Goal: Book appointment/travel/reservation

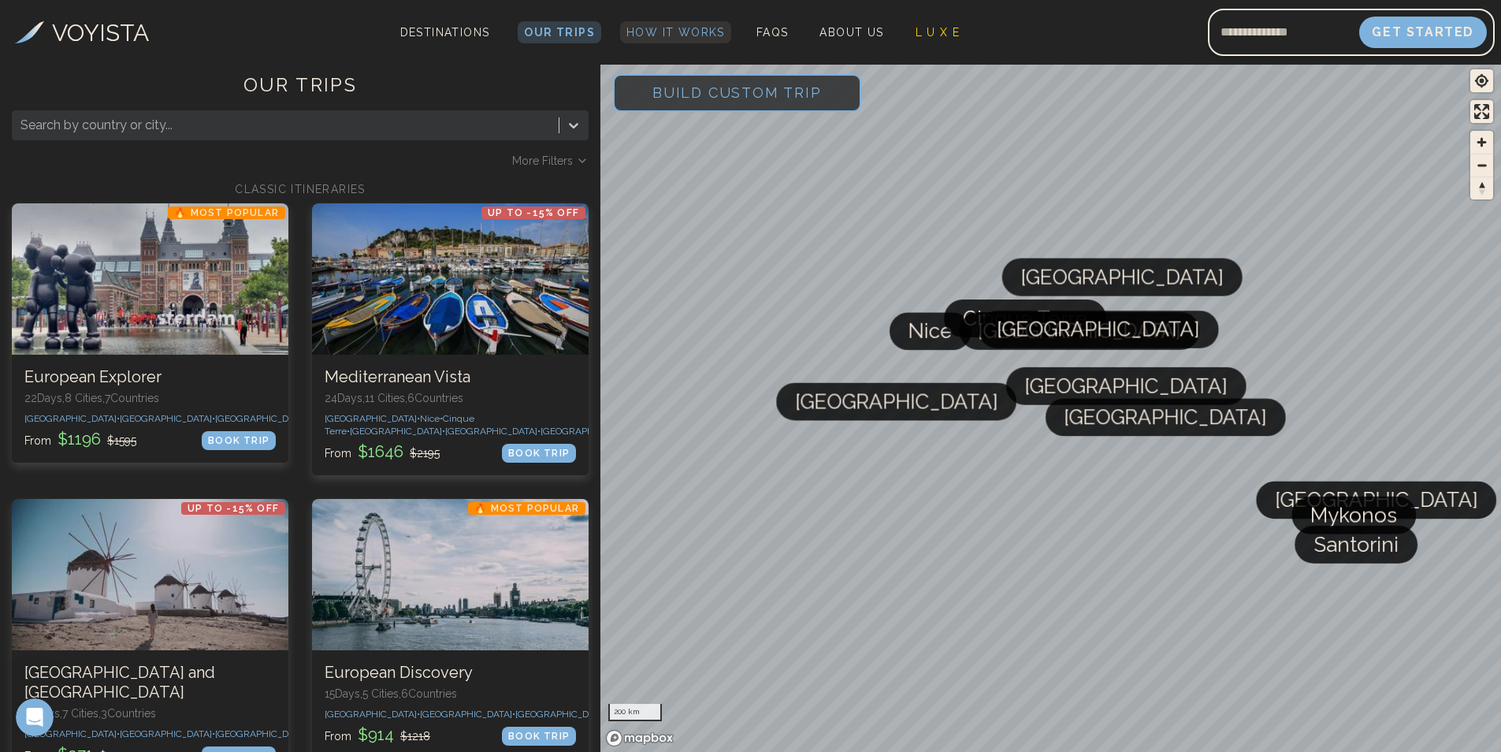
click at [664, 32] on span "How It Works" at bounding box center [675, 32] width 98 height 13
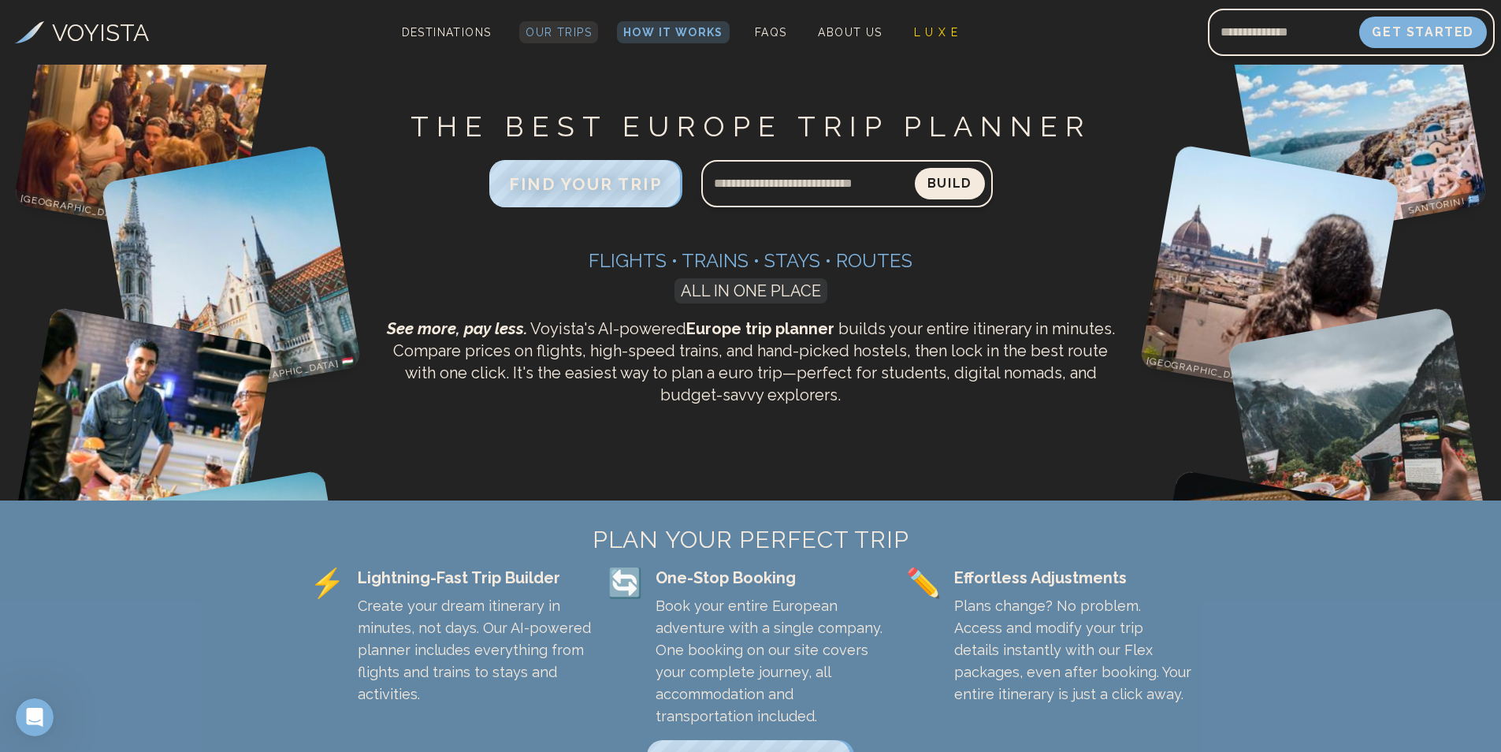
click at [546, 32] on span "Our Trips" at bounding box center [559, 32] width 66 height 13
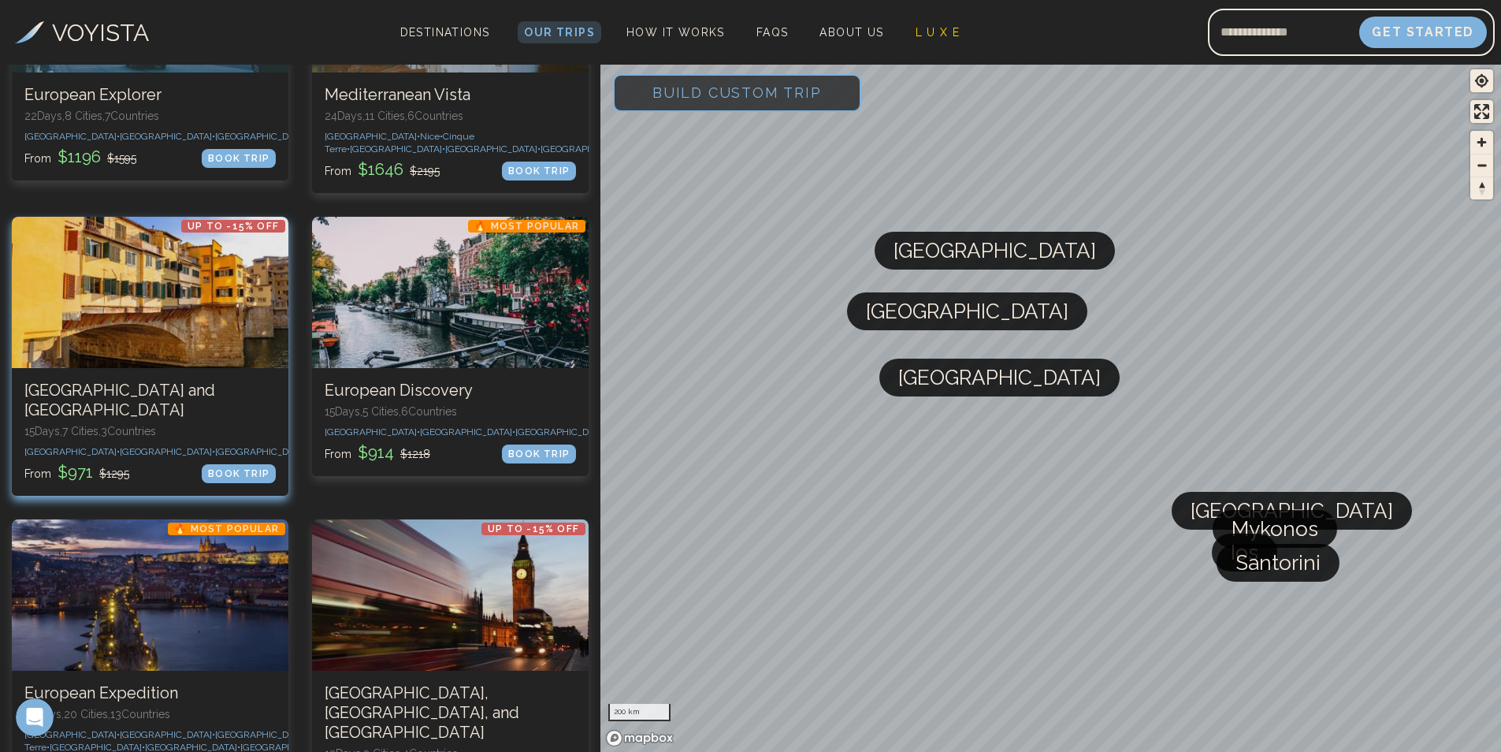
scroll to position [315, 0]
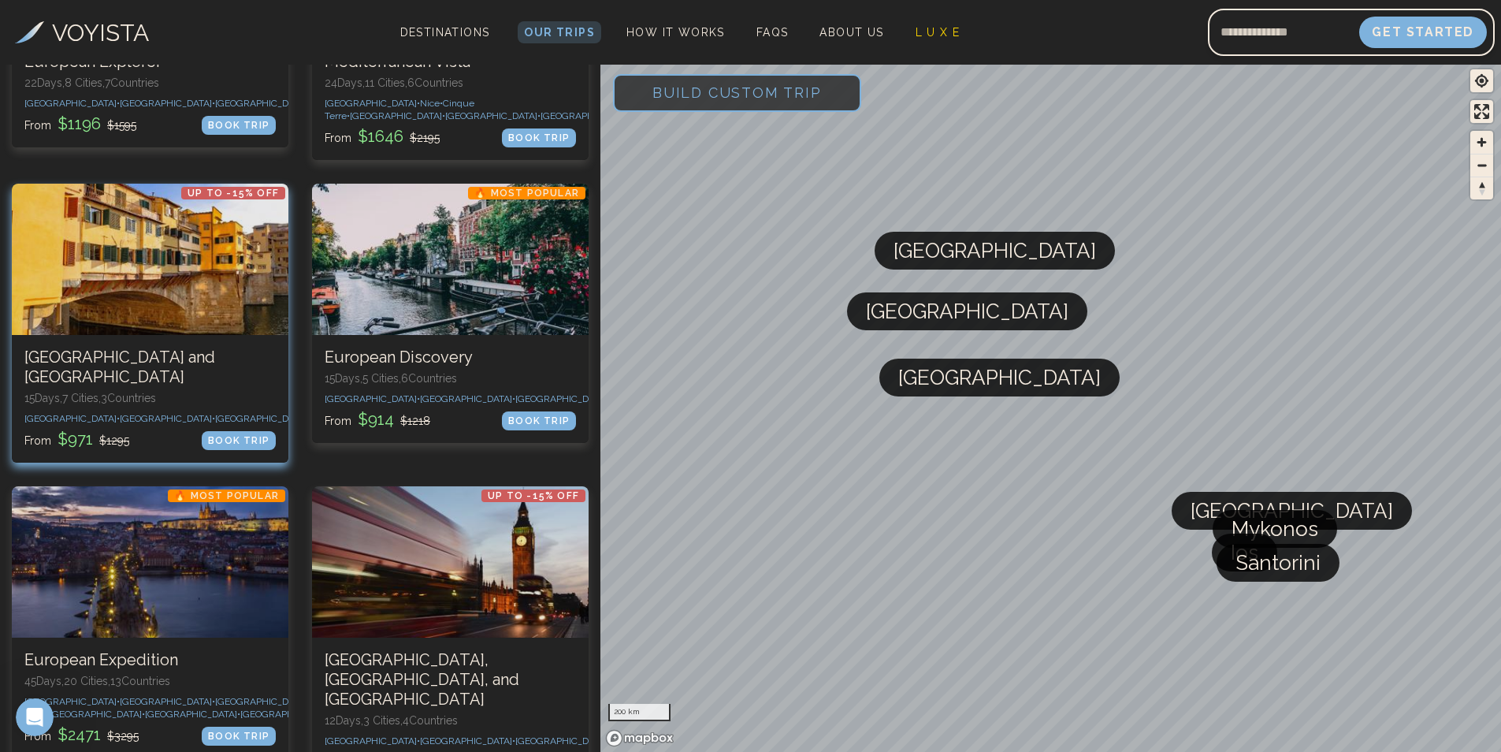
click at [184, 277] on div at bounding box center [150, 259] width 277 height 151
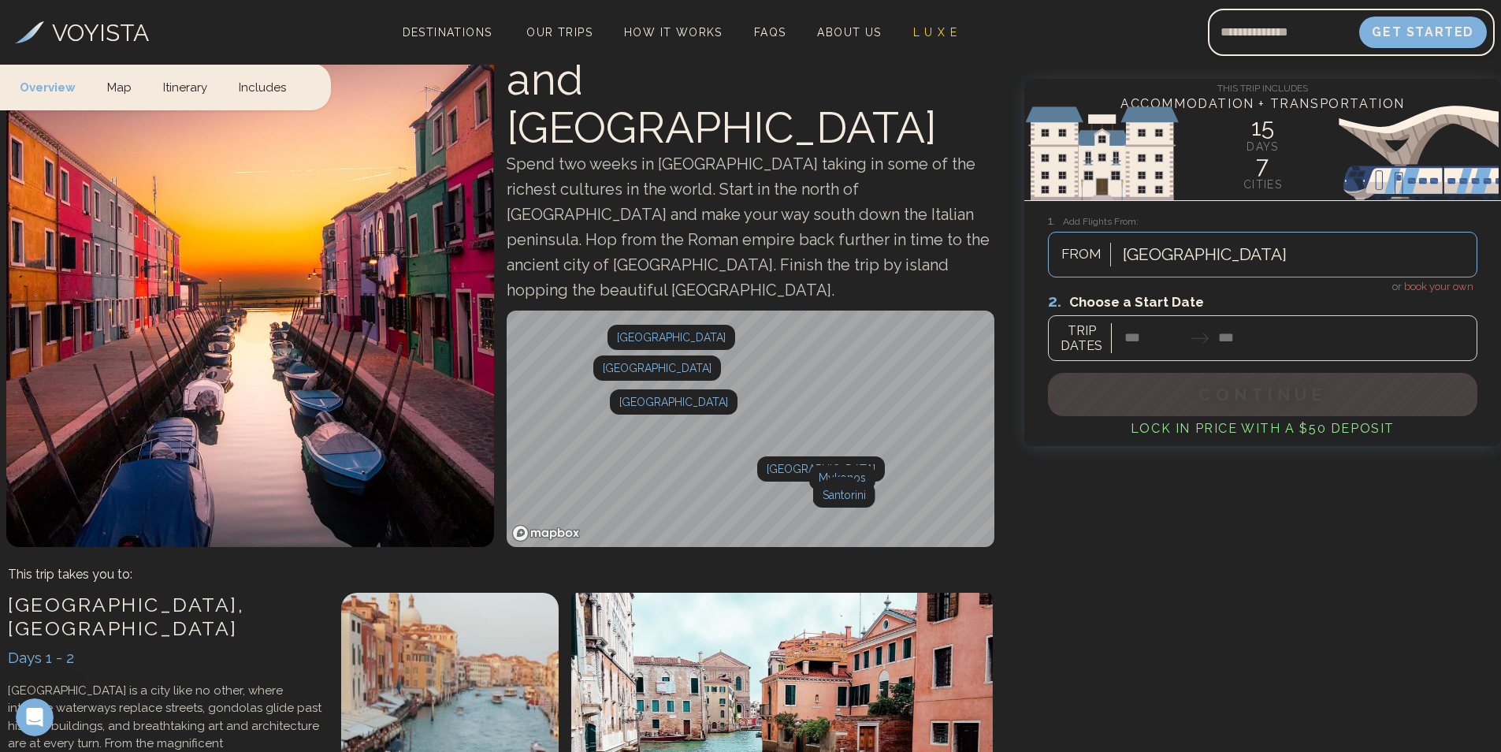
scroll to position [158, 0]
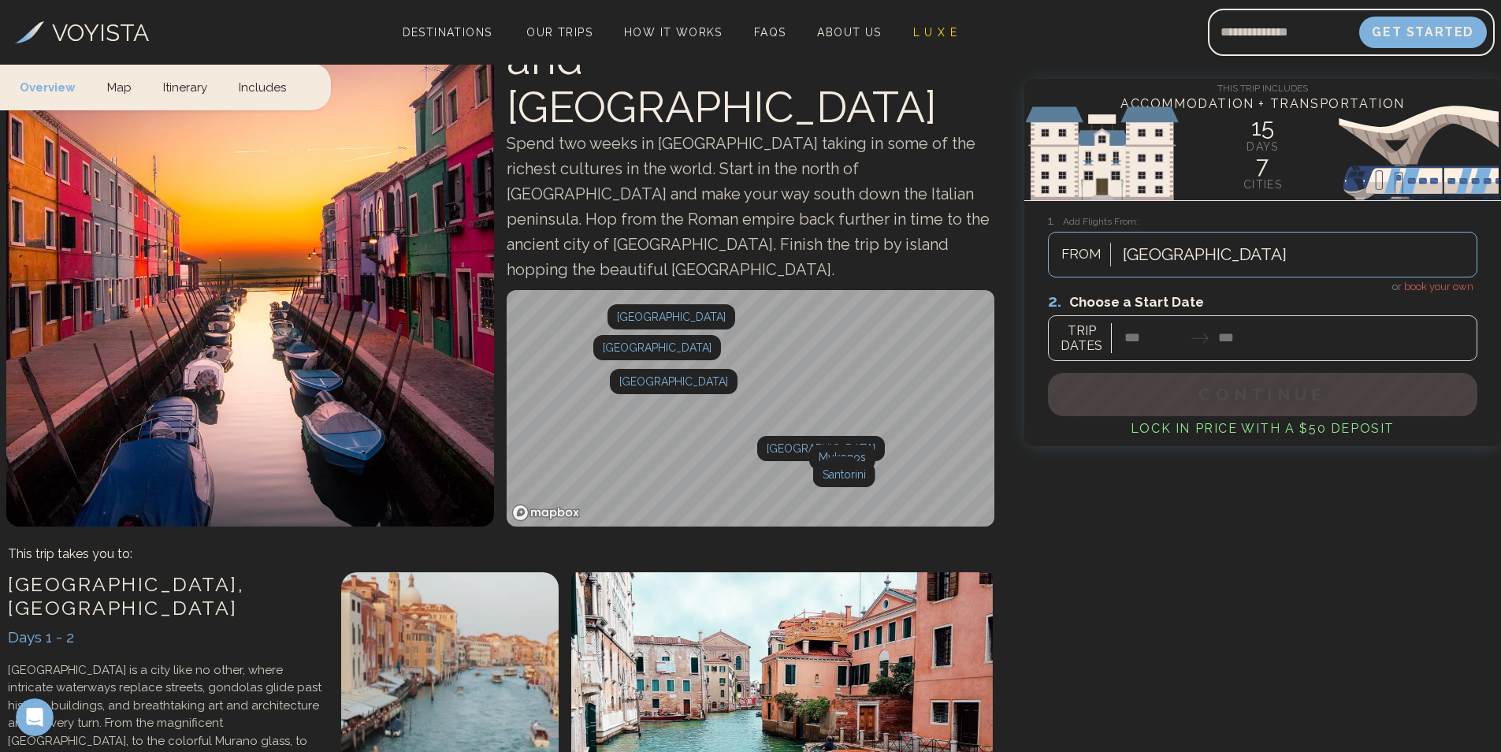
click at [1154, 253] on div at bounding box center [1205, 254] width 164 height 28
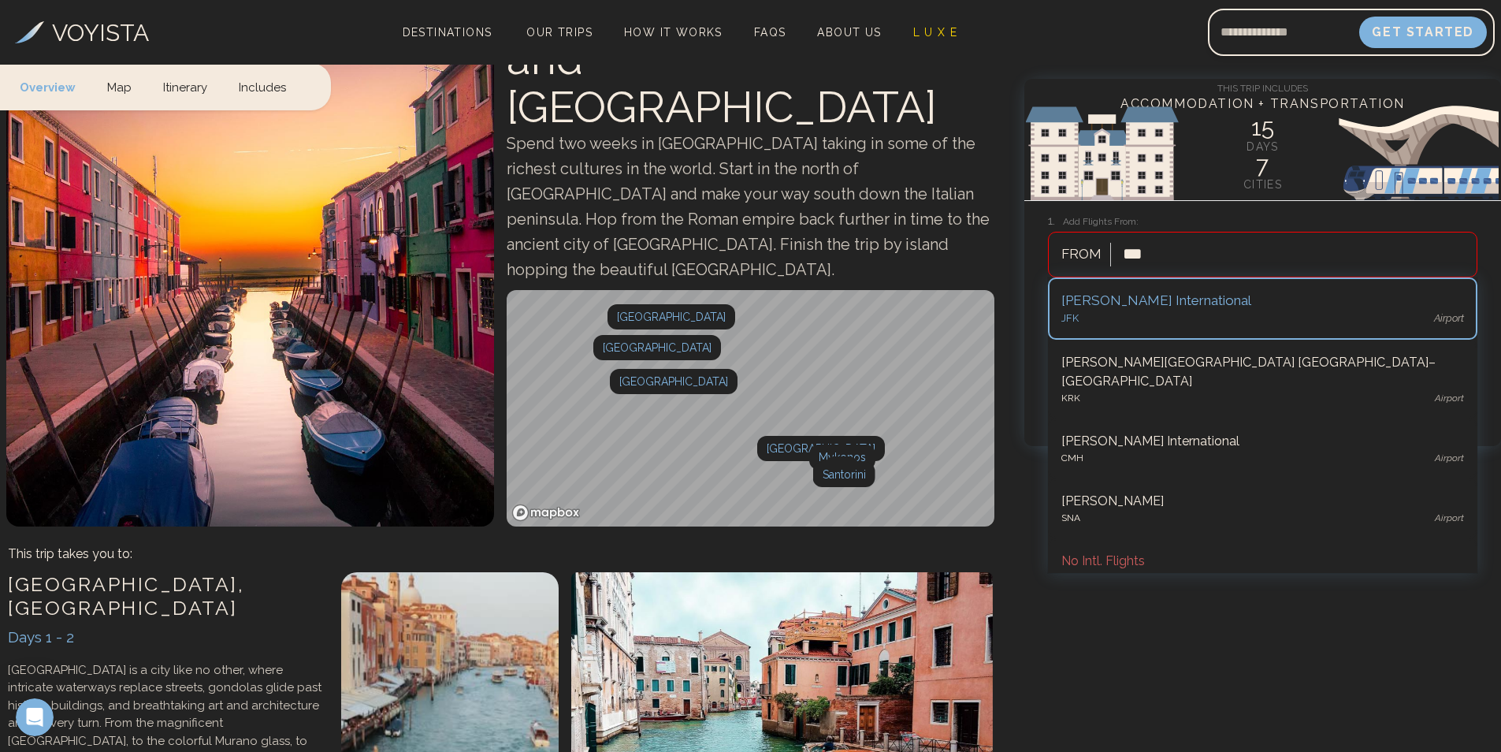
type input "****"
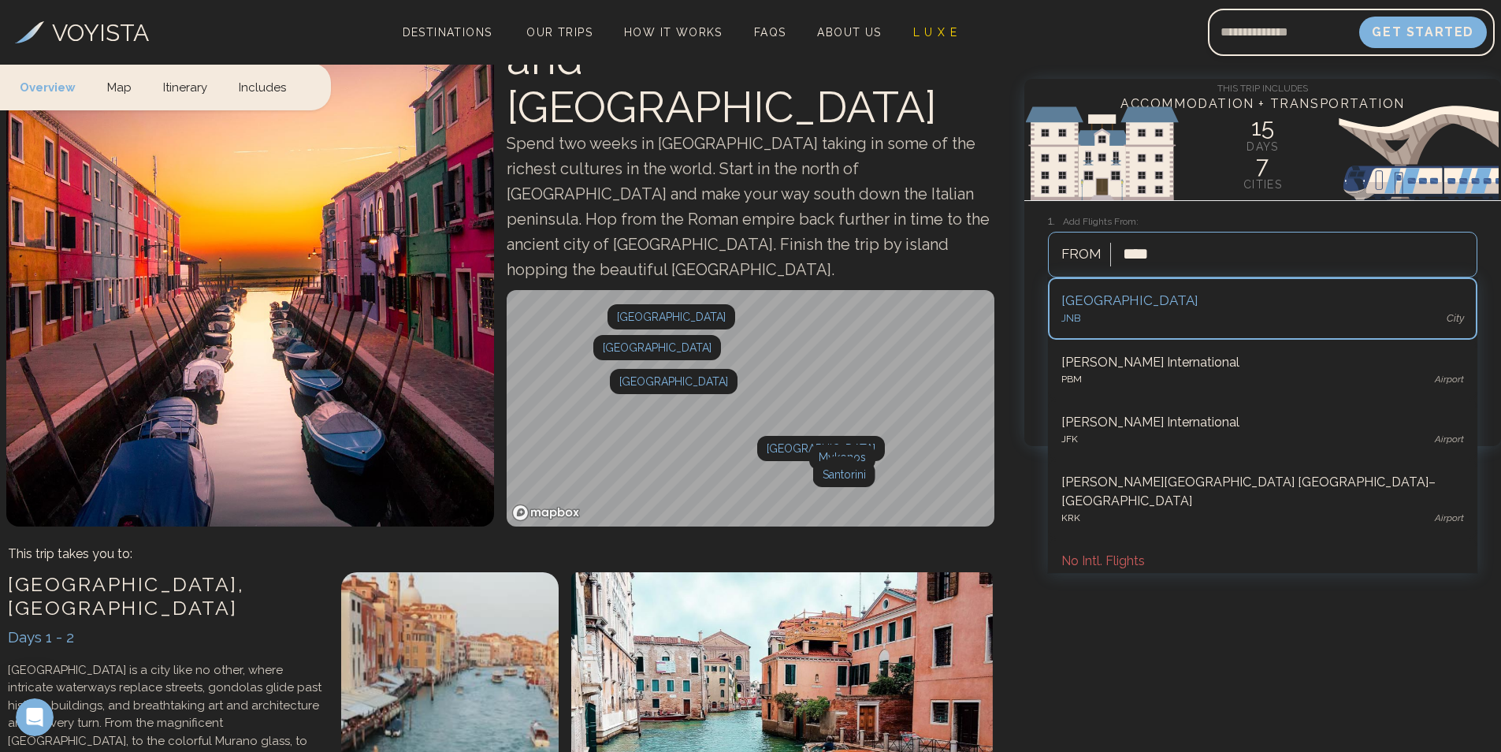
click at [1153, 313] on div "[GEOGRAPHIC_DATA]" at bounding box center [1262, 318] width 403 height 16
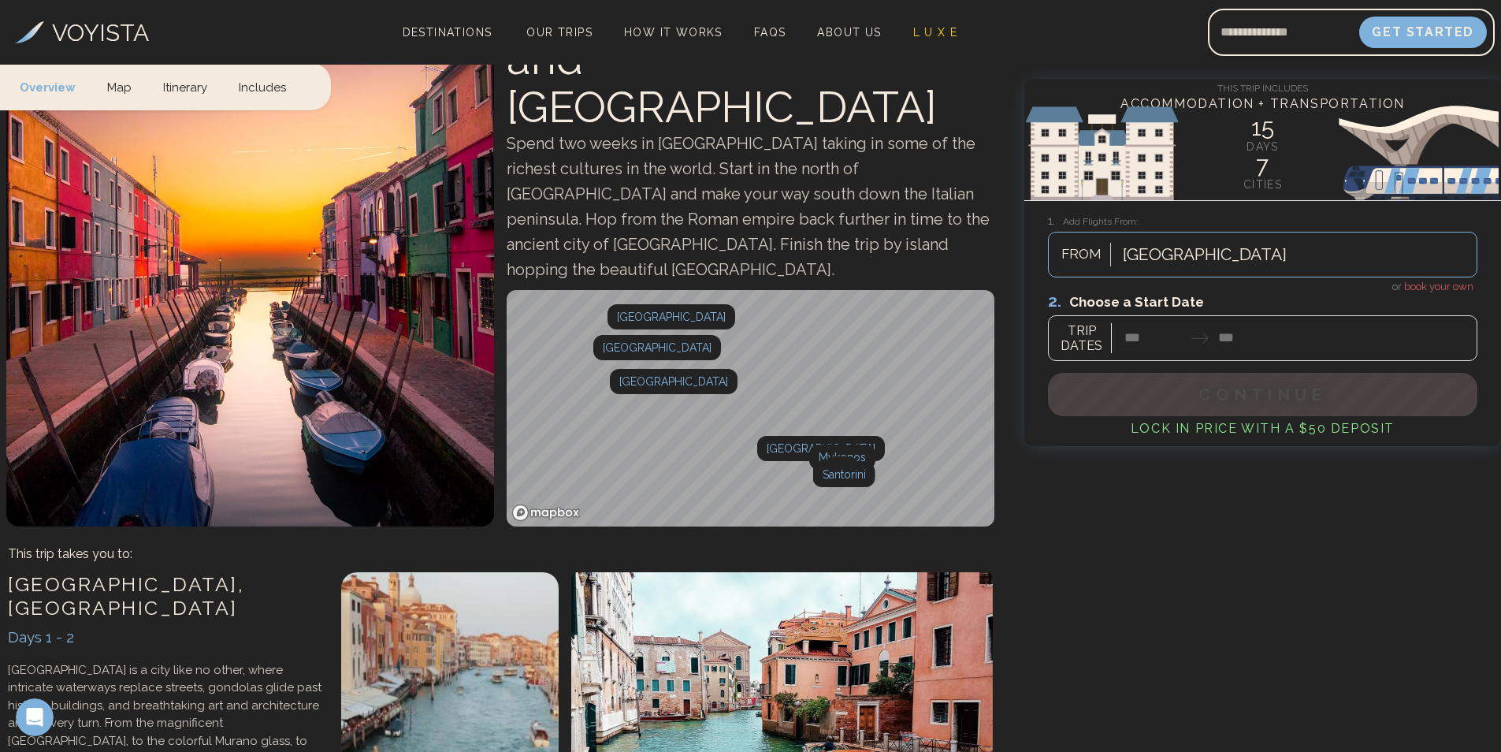
click at [1139, 339] on div at bounding box center [1262, 326] width 429 height 70
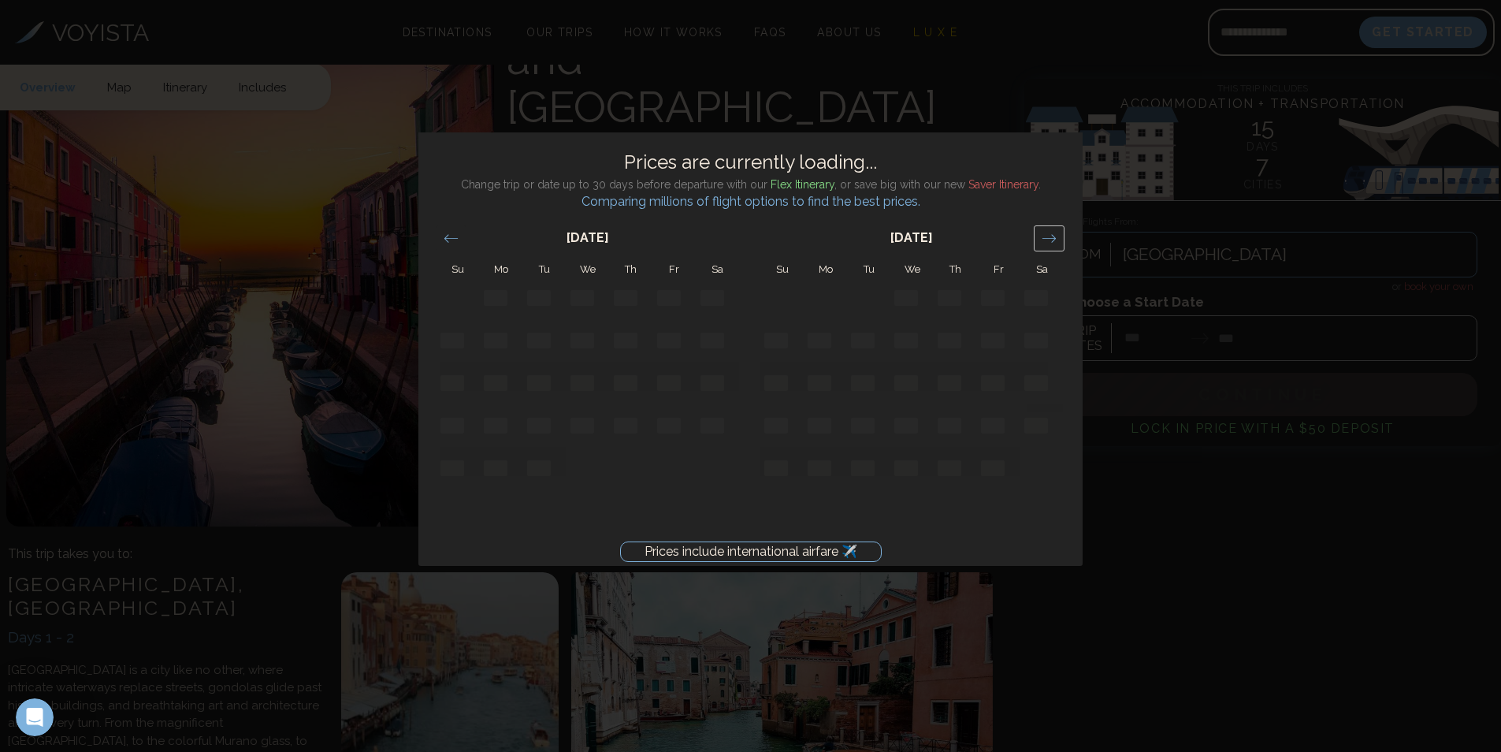
click at [1052, 240] on icon "Move forward to switch to the next month." at bounding box center [1049, 238] width 15 height 15
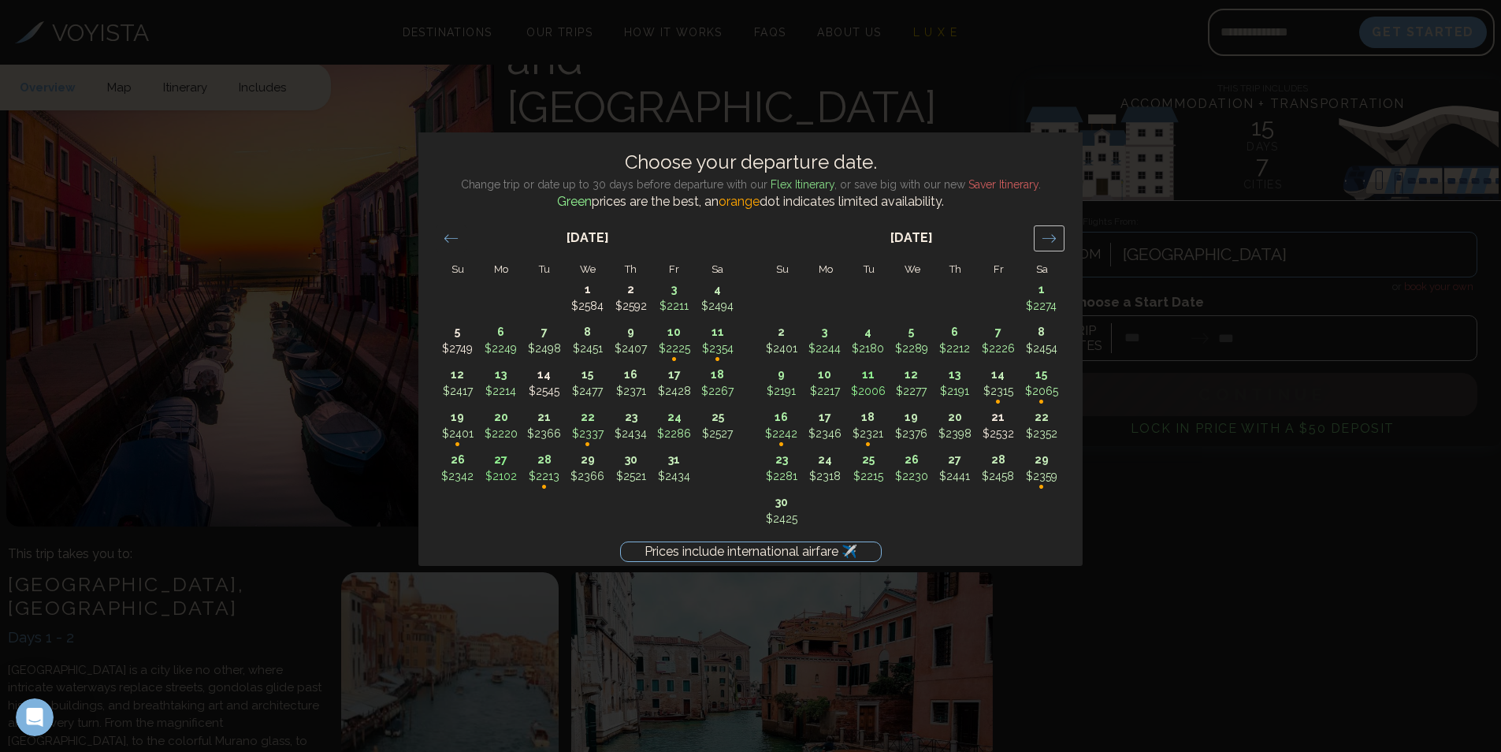
click at [1052, 240] on icon "Move forward to switch to the next month." at bounding box center [1049, 238] width 15 height 15
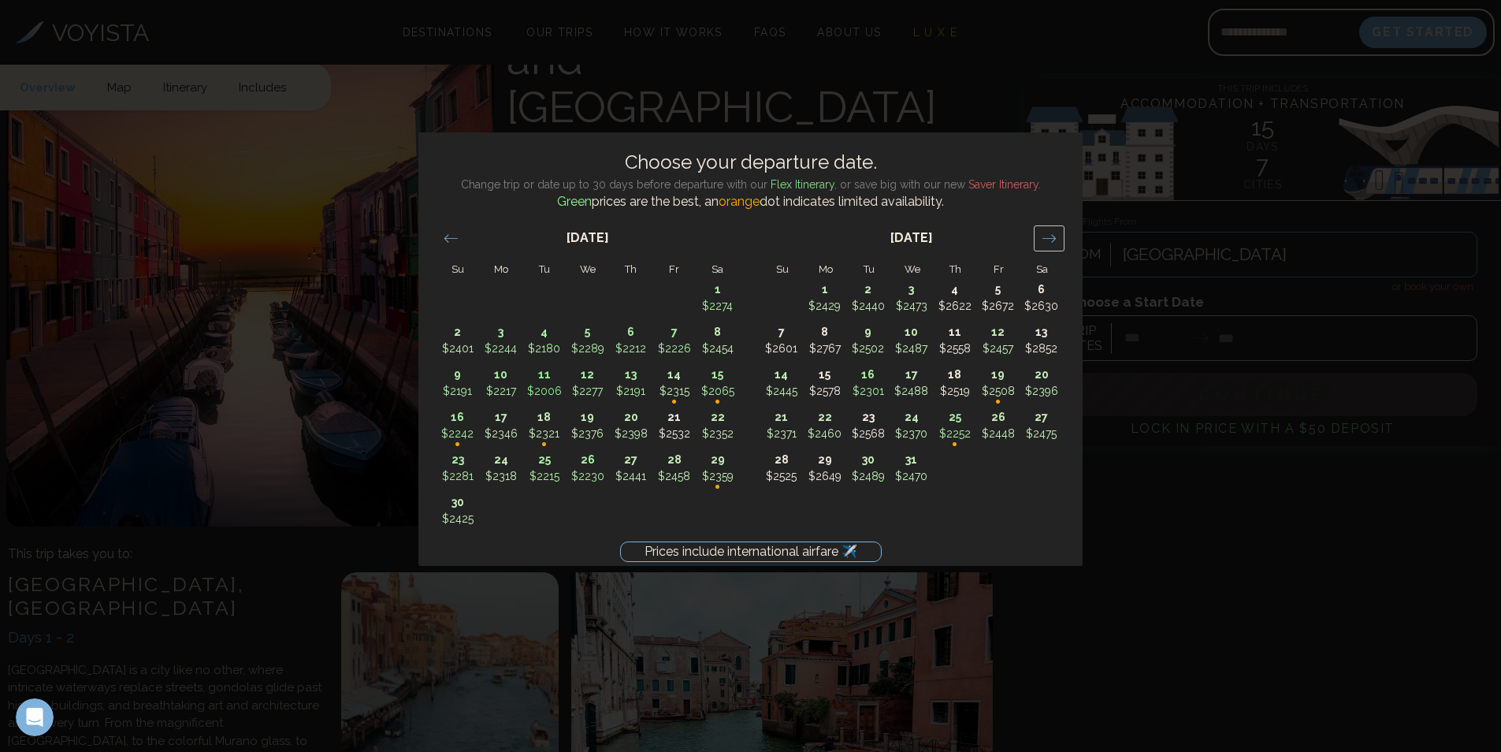
click at [1053, 240] on icon "Move forward to switch to the next month." at bounding box center [1049, 238] width 15 height 15
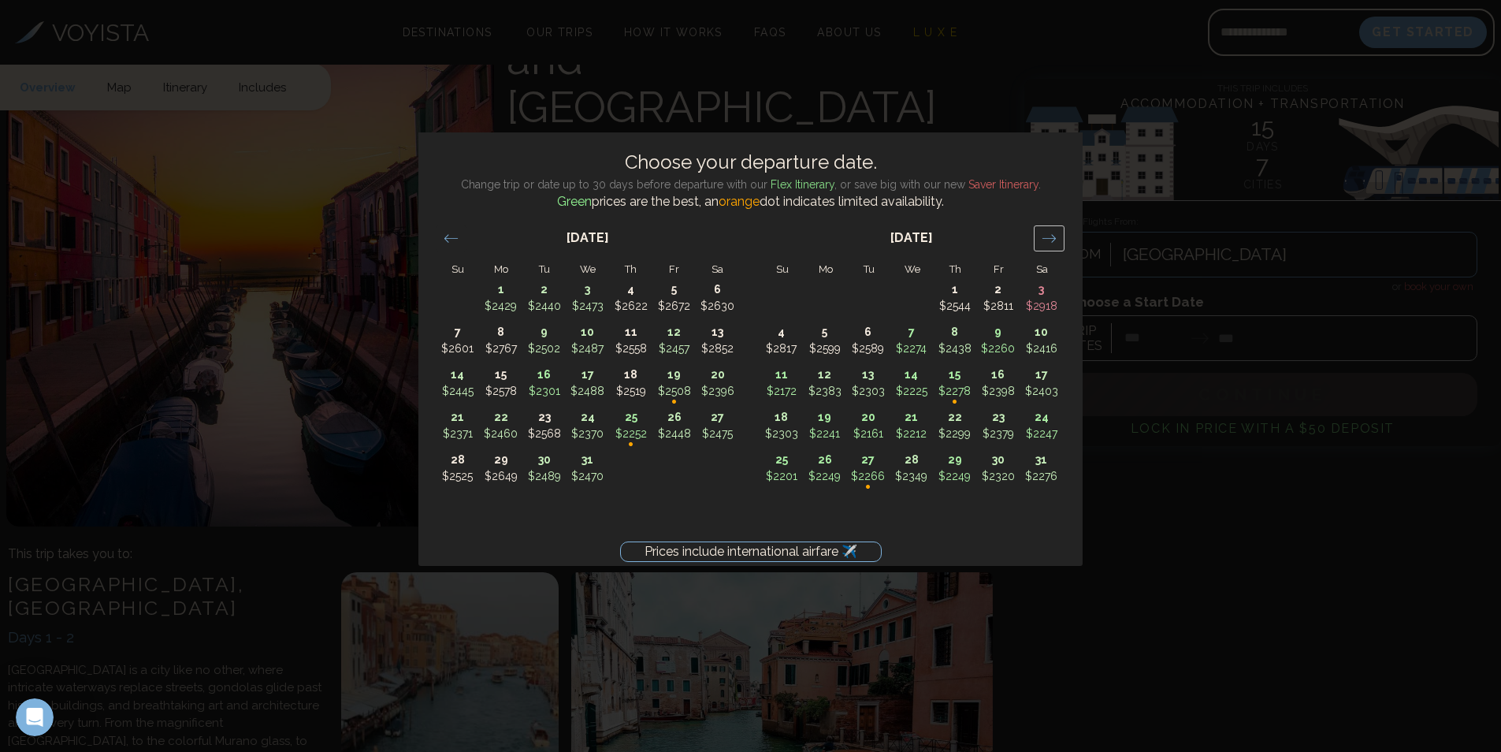
click at [1053, 240] on icon "Move forward to switch to the next month." at bounding box center [1049, 238] width 15 height 15
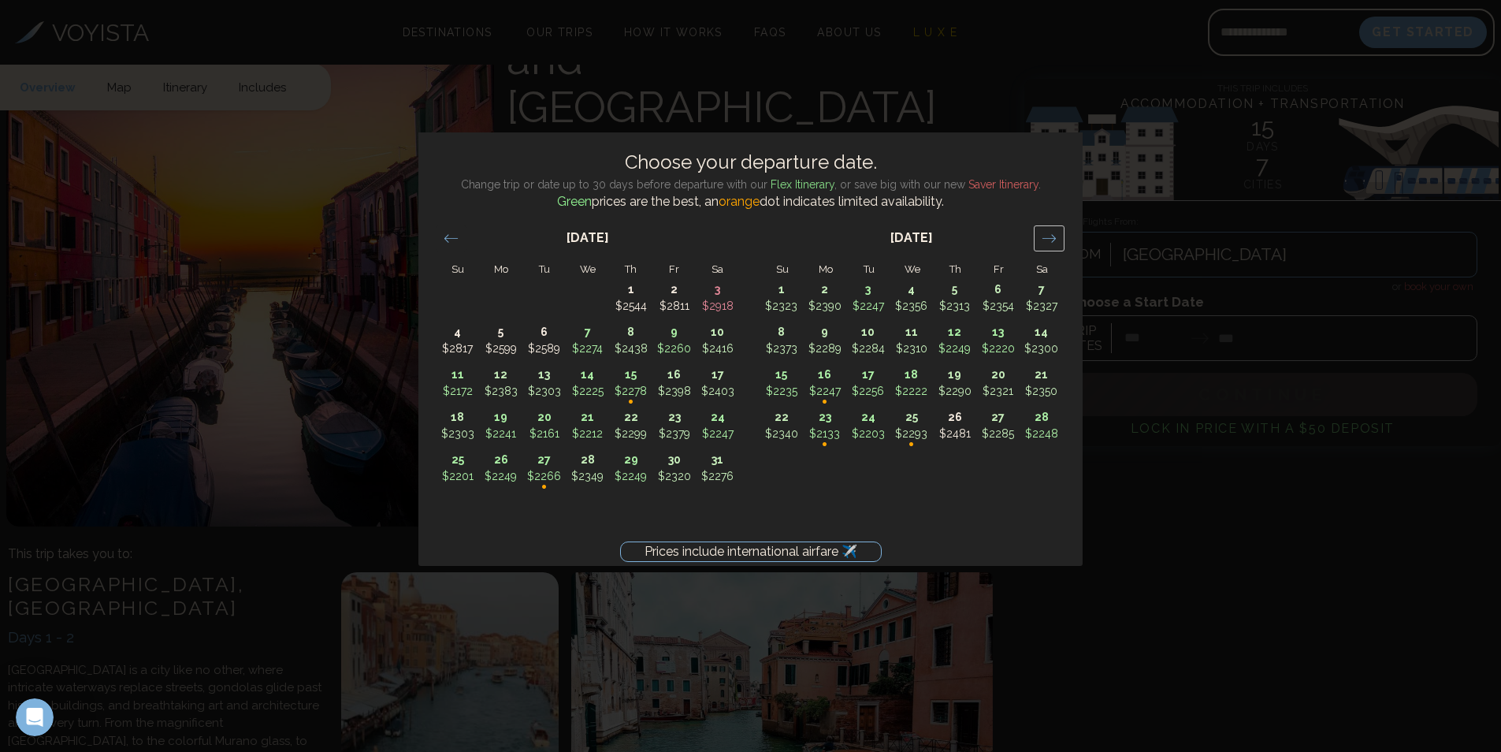
click at [1053, 240] on icon "Move forward to switch to the next month." at bounding box center [1049, 238] width 15 height 15
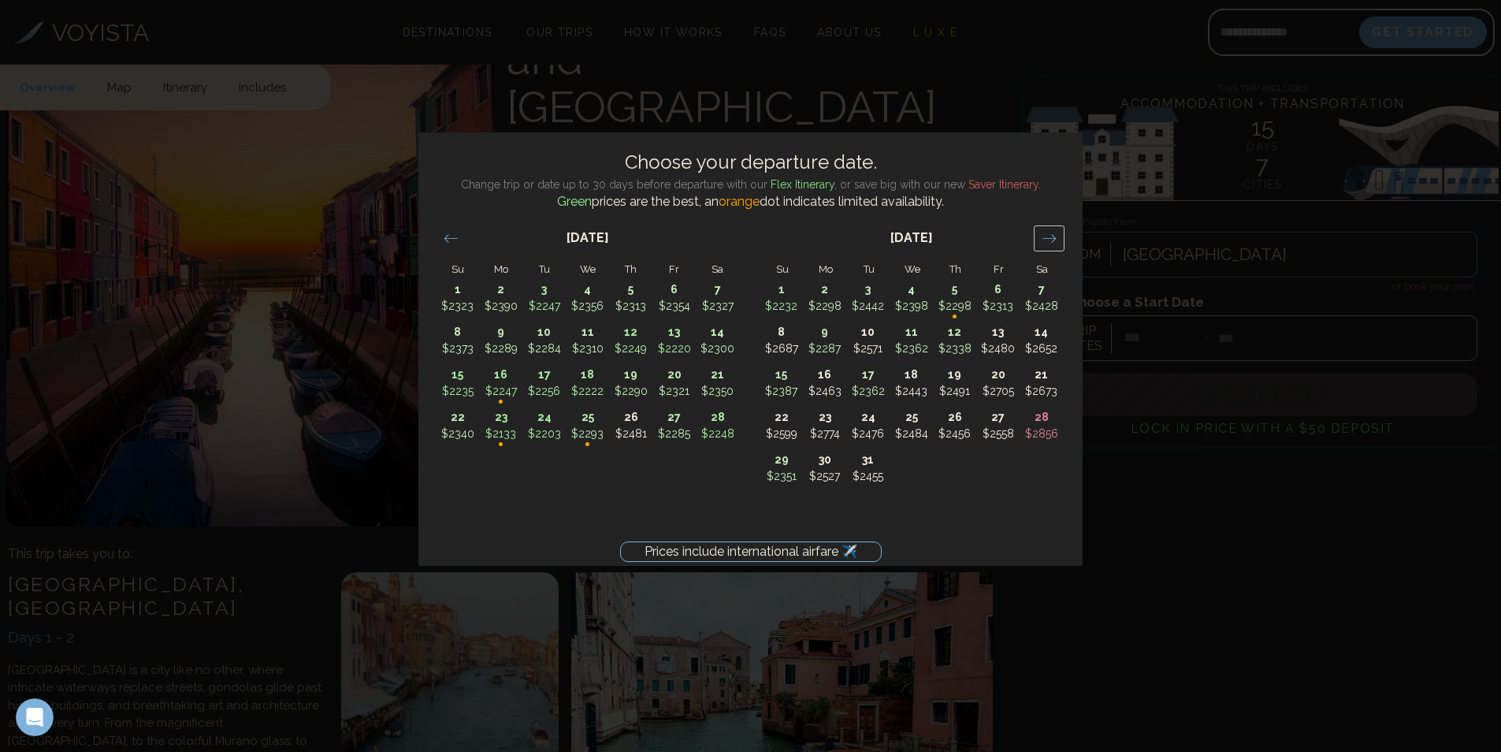
click at [1053, 240] on icon "Move forward to switch to the next month." at bounding box center [1049, 238] width 15 height 15
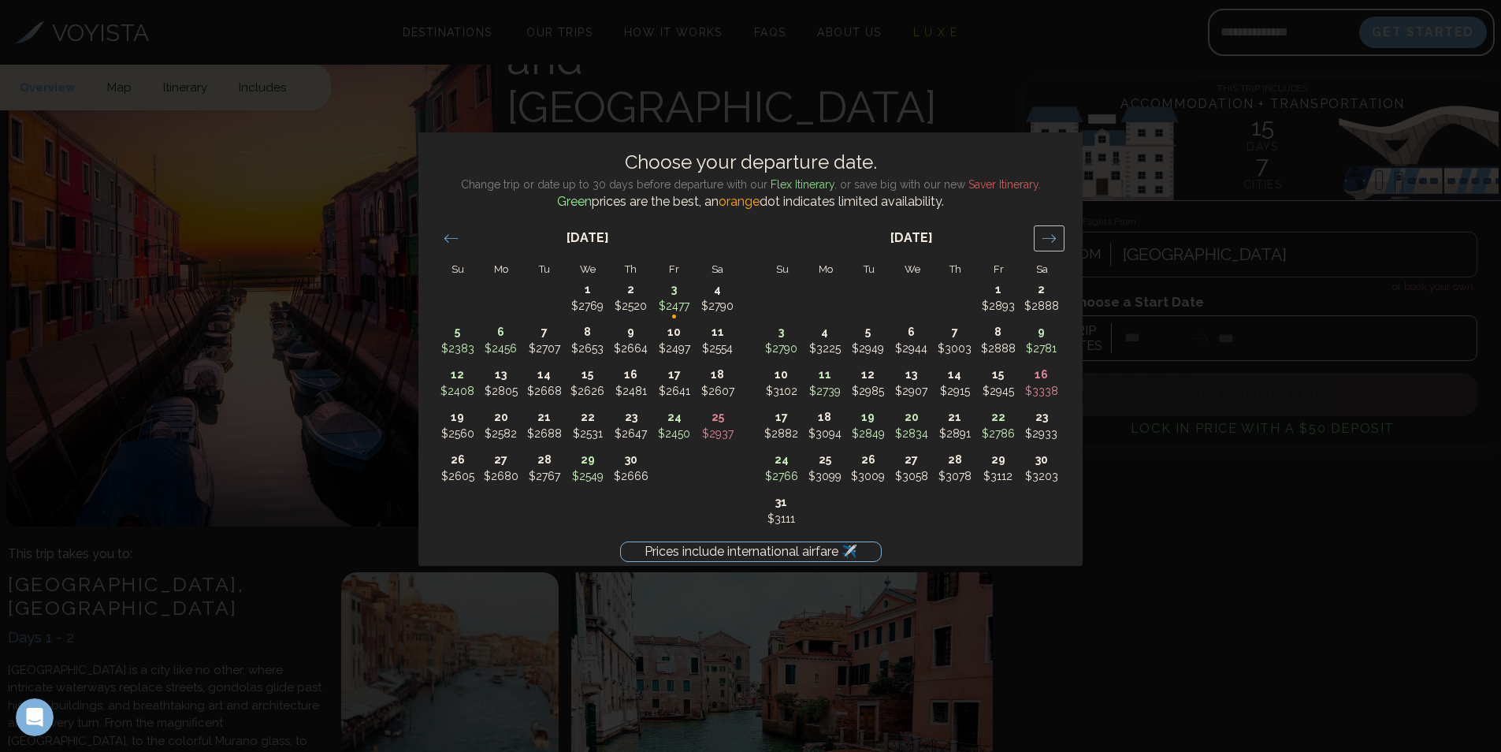
click at [1053, 240] on icon "Move forward to switch to the next month." at bounding box center [1049, 238] width 15 height 15
click at [1052, 240] on icon "Move forward to switch to the next month." at bounding box center [1049, 238] width 15 height 15
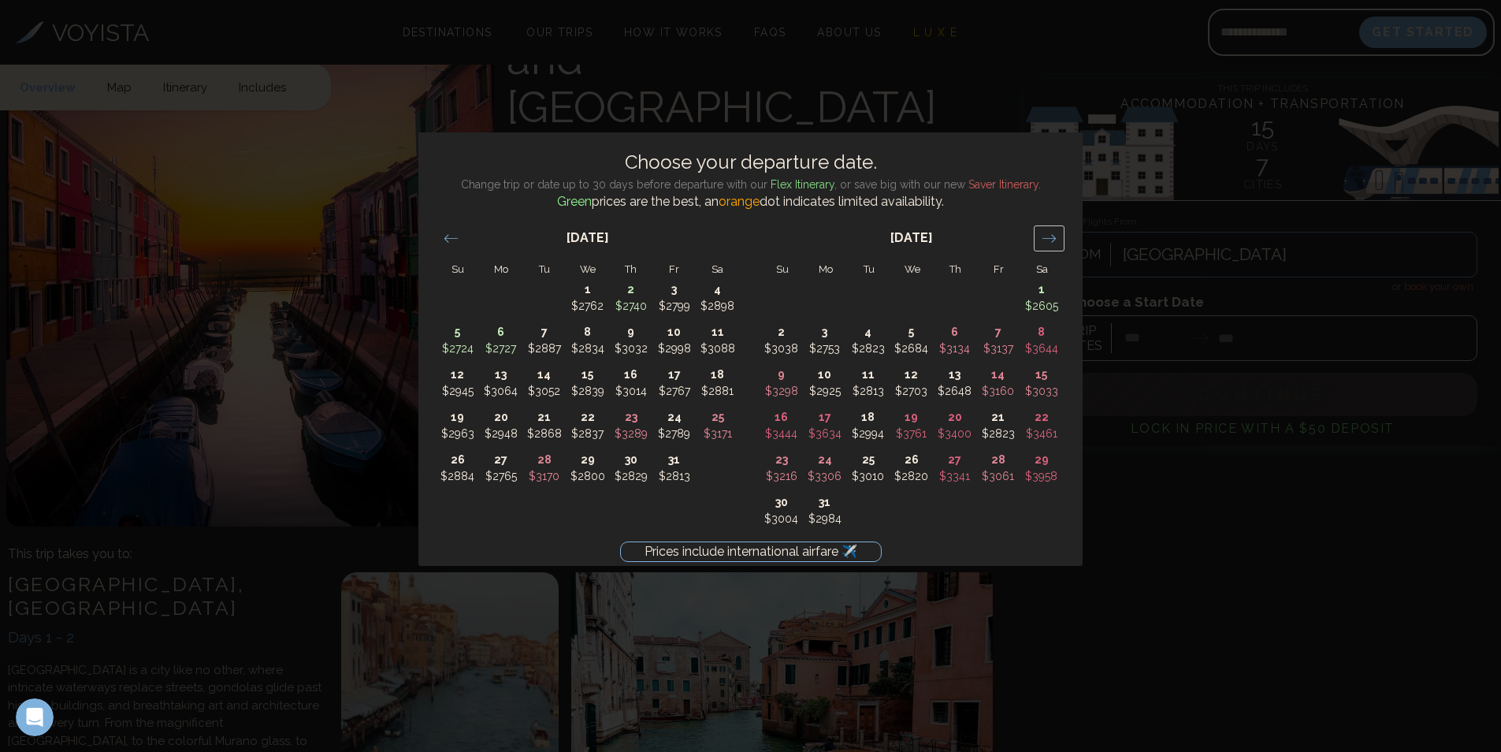
click at [1052, 240] on icon "Move forward to switch to the next month." at bounding box center [1049, 238] width 15 height 15
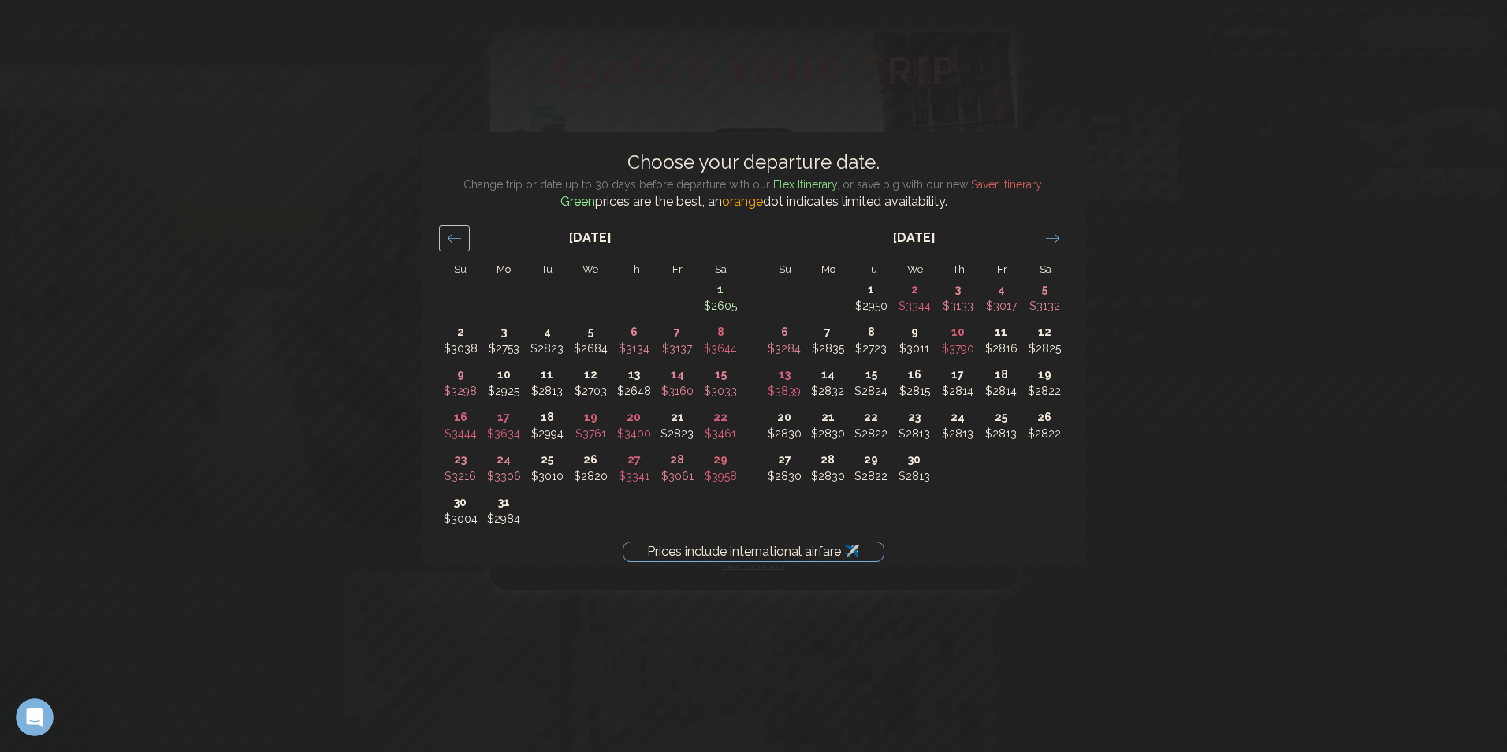
click at [451, 237] on icon "Move backward to switch to the previous month." at bounding box center [454, 238] width 15 height 15
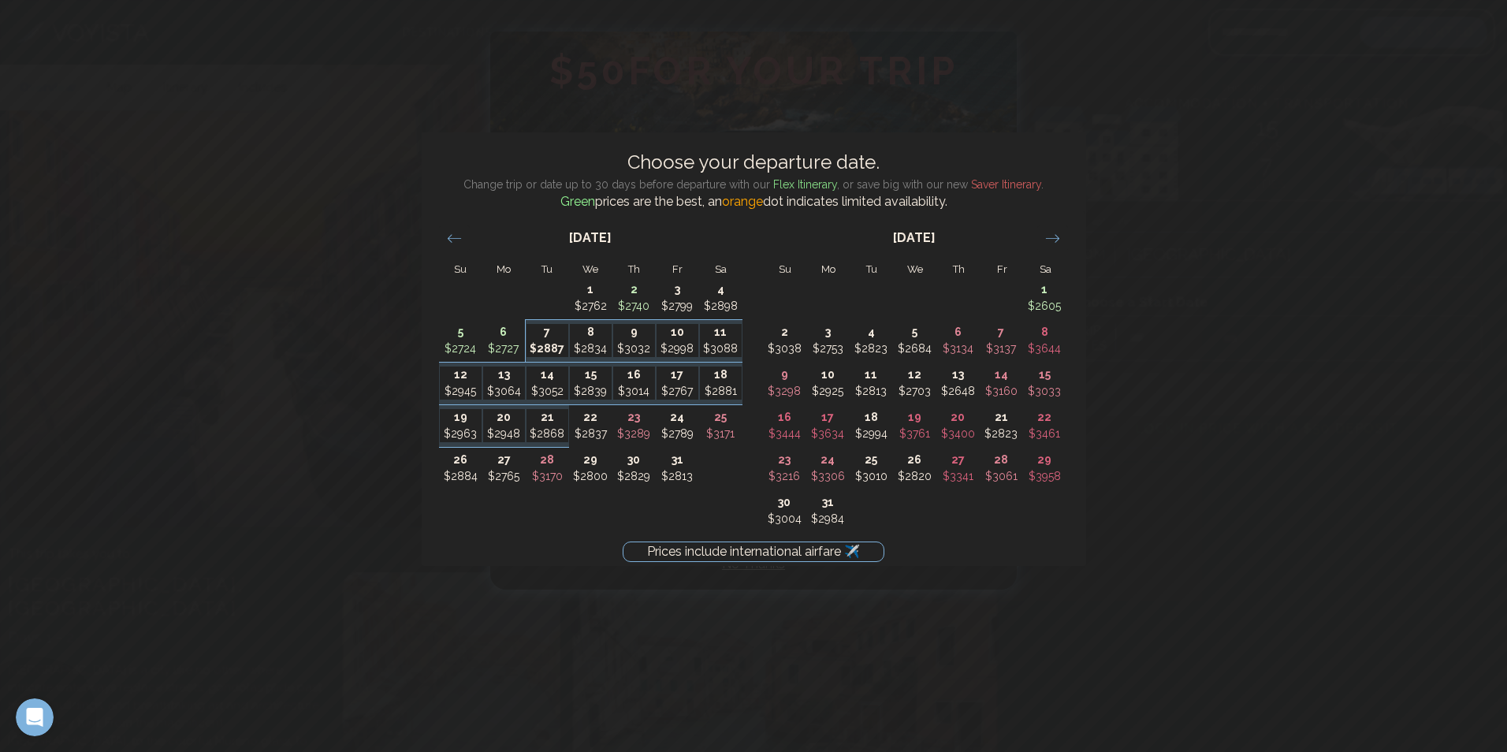
click at [555, 344] on p "$2887" at bounding box center [547, 348] width 42 height 17
type input "*******"
type input "********"
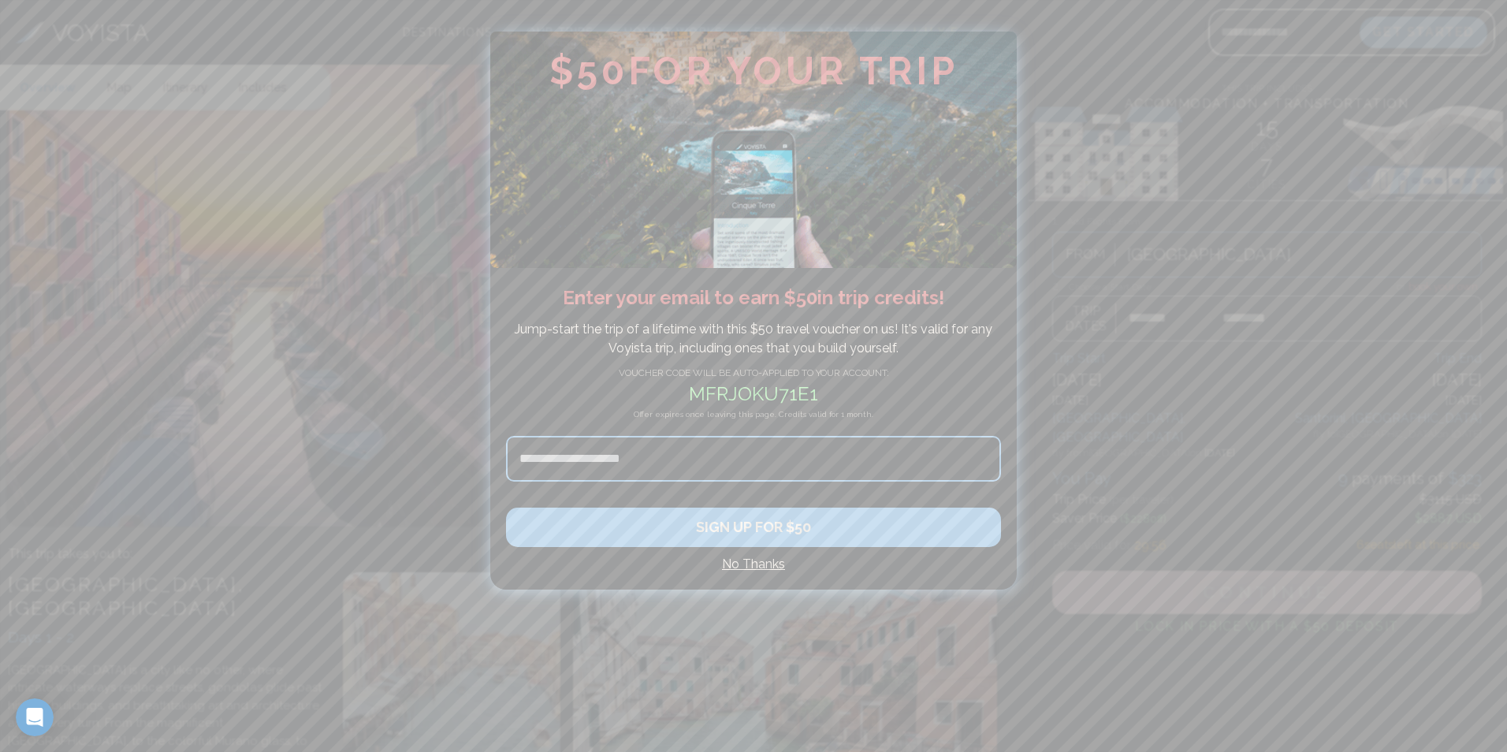
click at [750, 564] on h4 "No Thanks" at bounding box center [753, 564] width 495 height 19
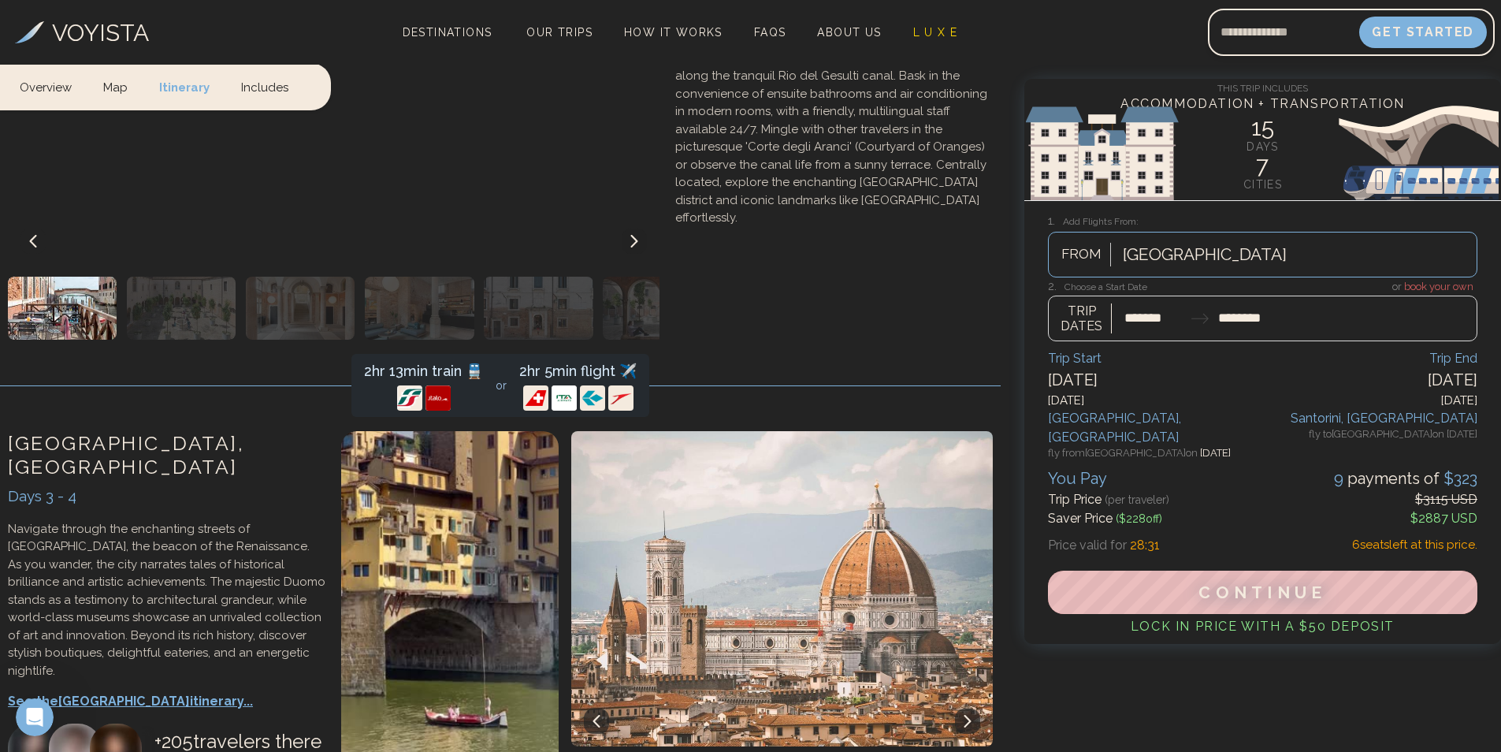
scroll to position [1339, 0]
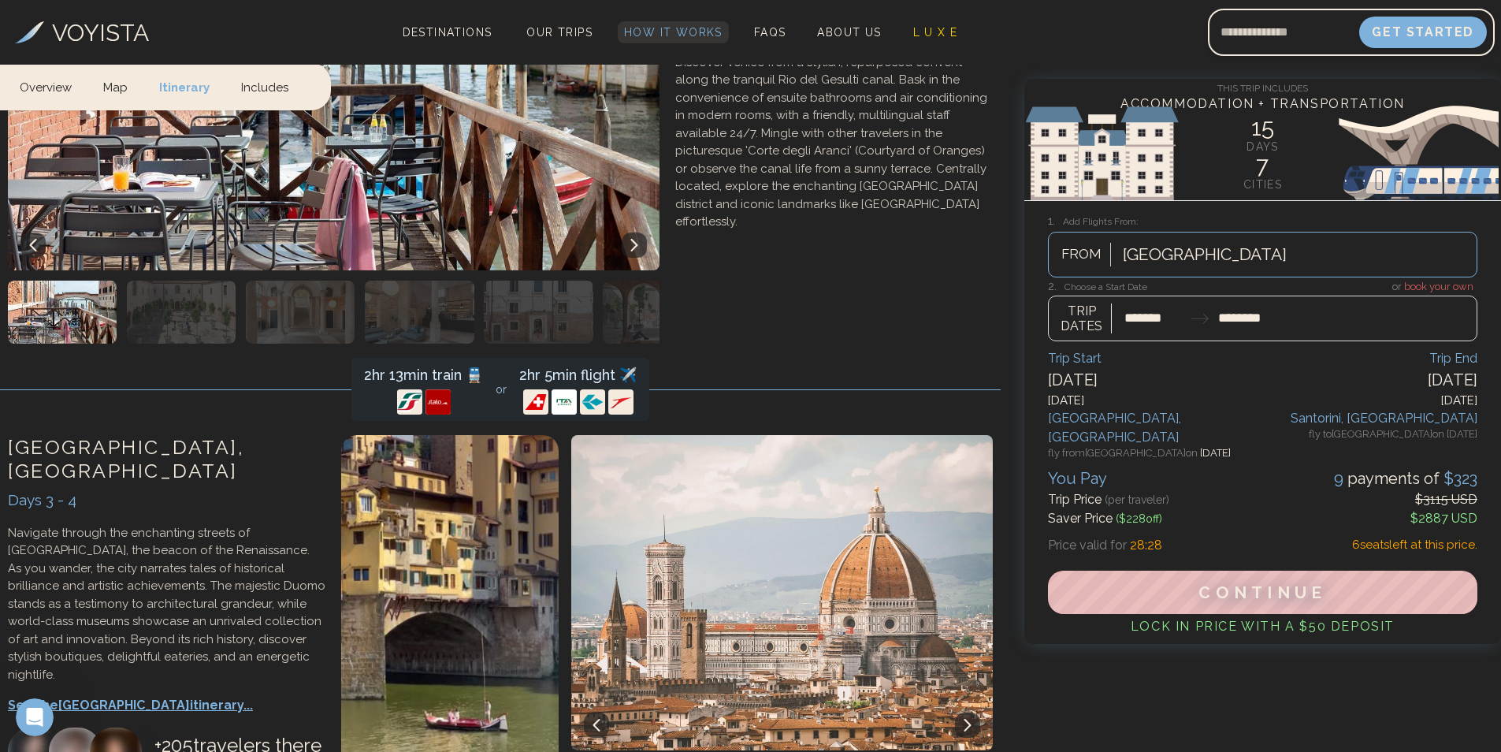
click at [667, 31] on span "How It Works" at bounding box center [673, 32] width 98 height 13
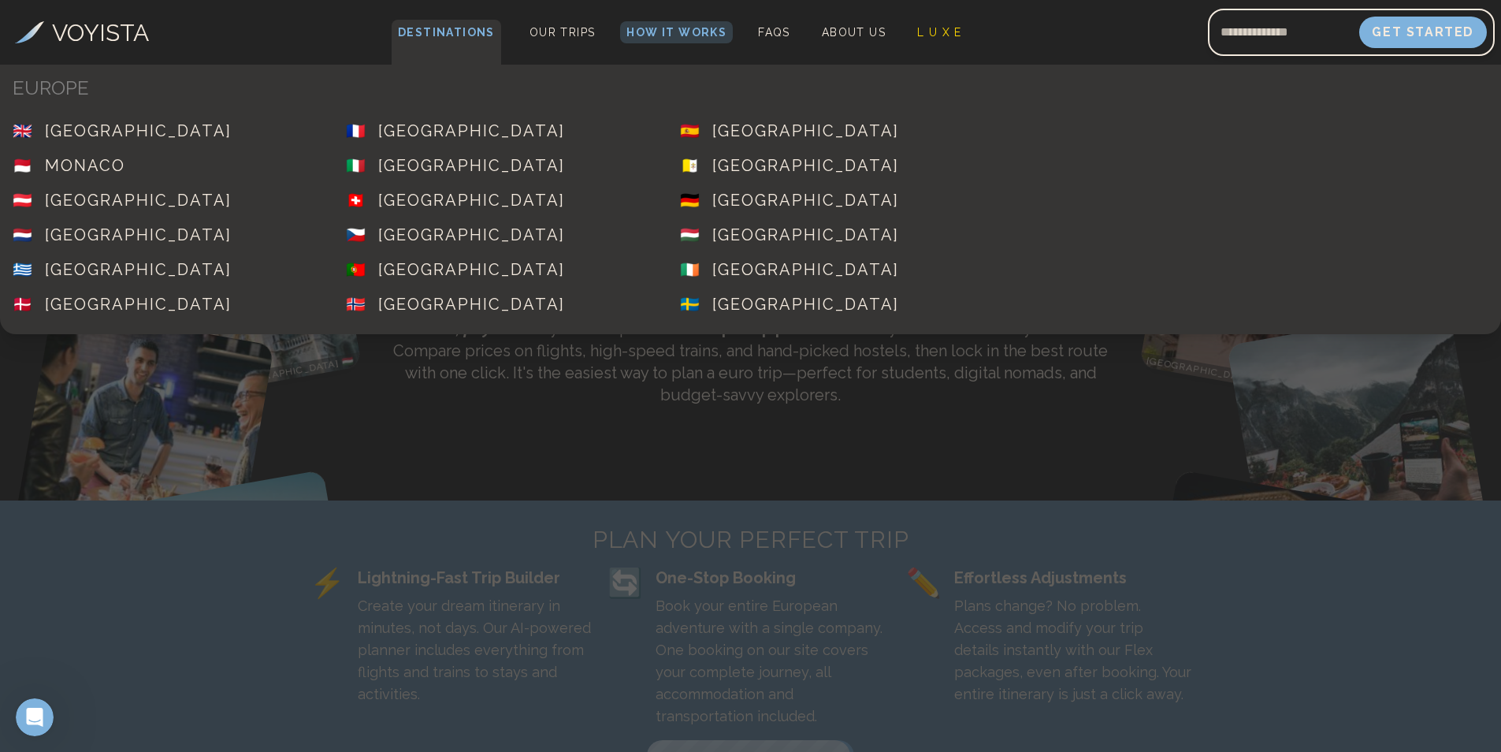
click at [430, 32] on span "Destinations" at bounding box center [447, 43] width 110 height 46
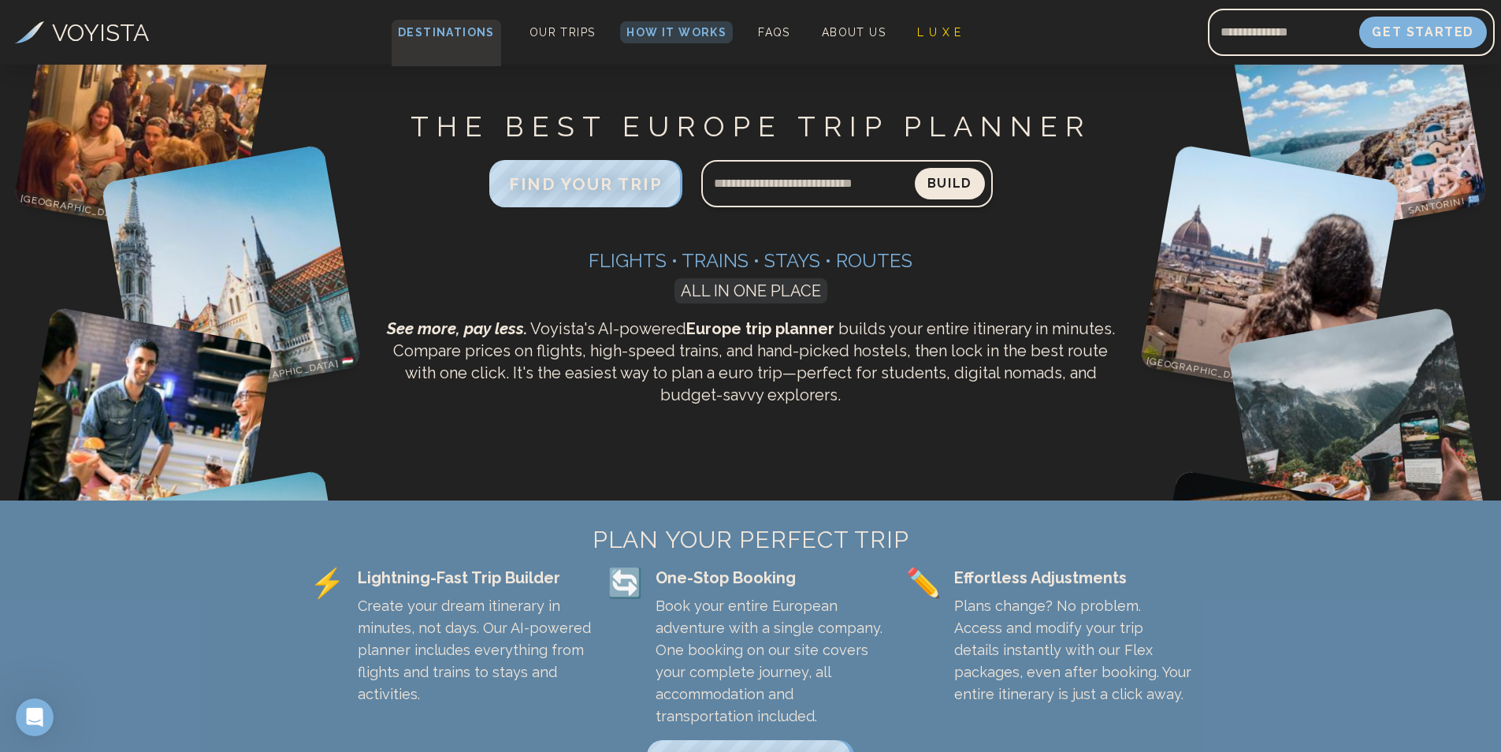
click at [401, 37] on span "Destinations" at bounding box center [447, 43] width 110 height 46
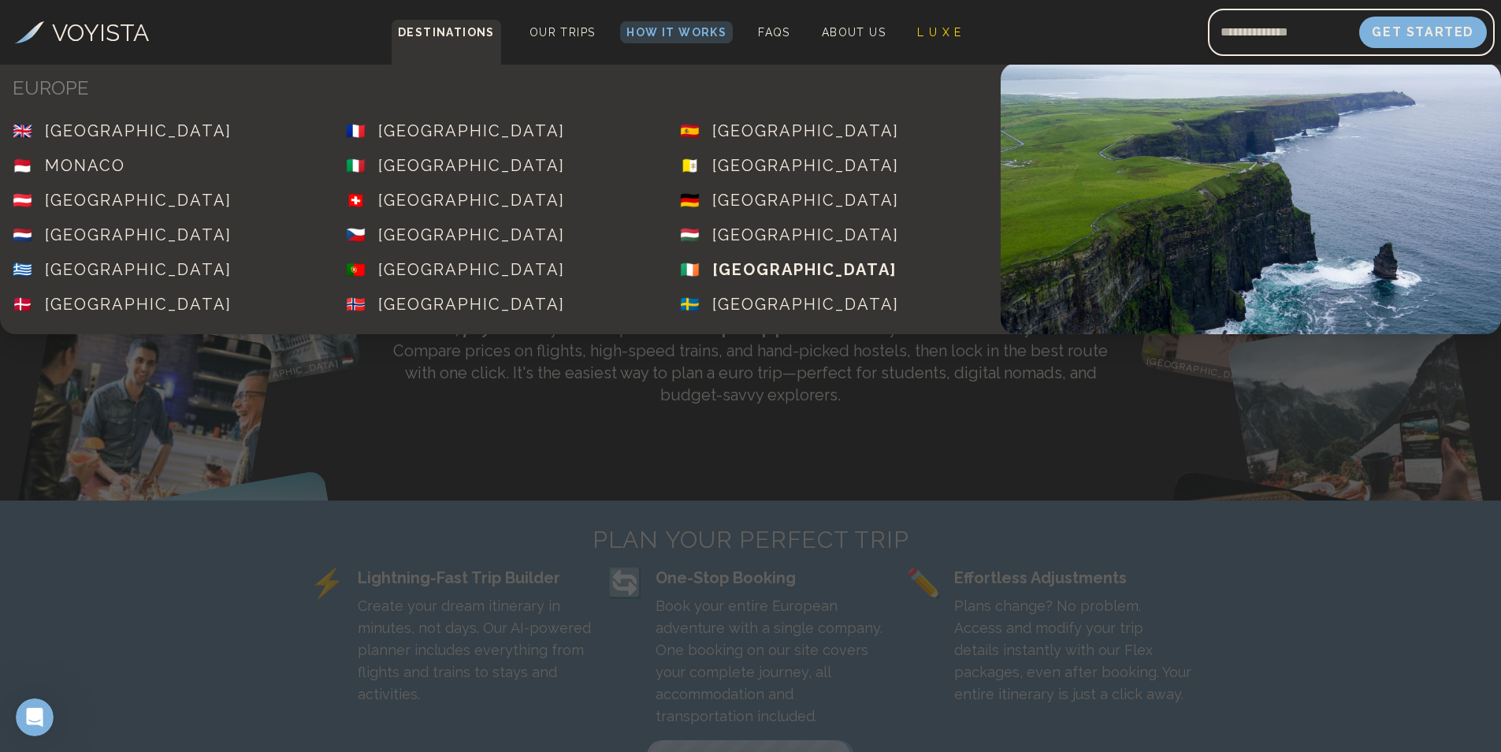
click at [712, 276] on div "[GEOGRAPHIC_DATA]" at bounding box center [804, 269] width 184 height 22
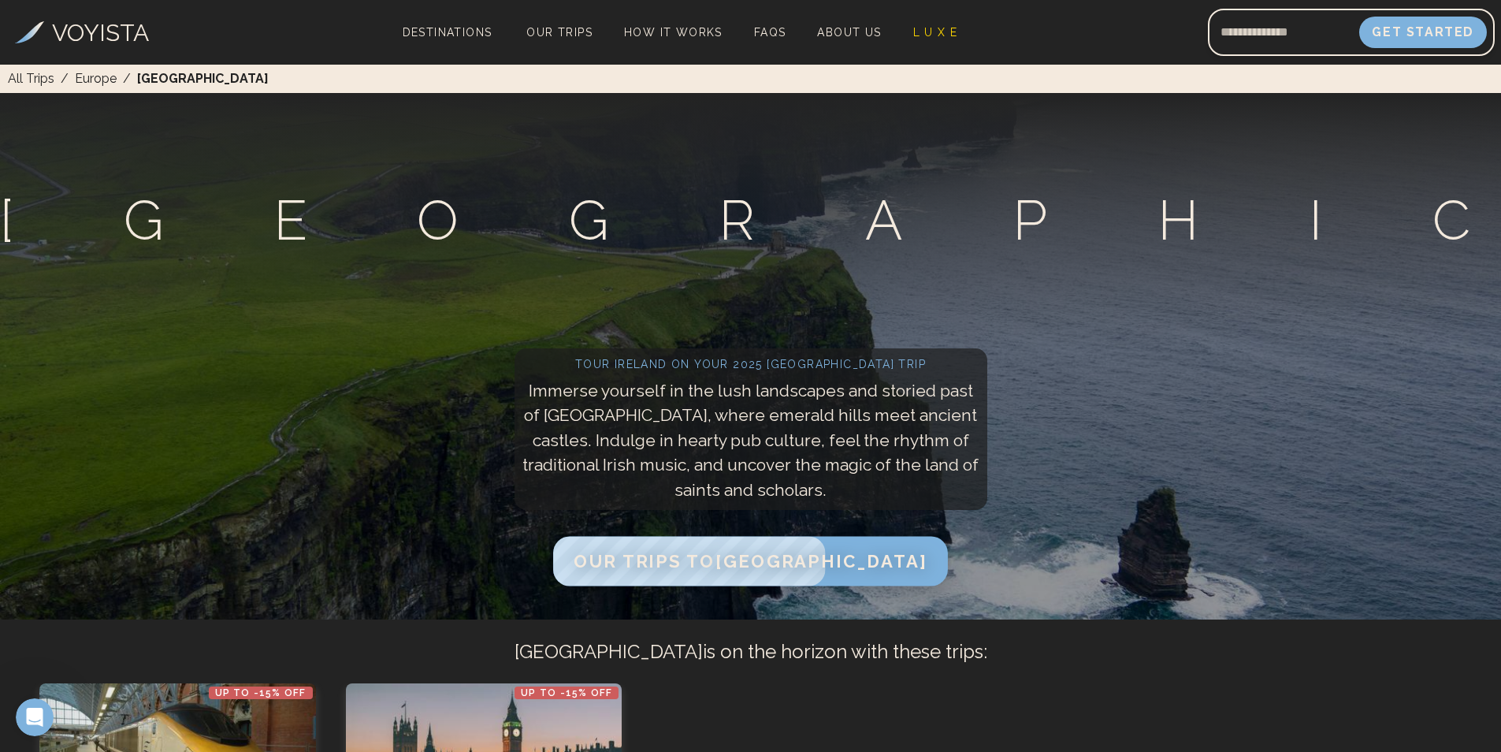
click at [752, 555] on span "Our Trips to [GEOGRAPHIC_DATA]" at bounding box center [750, 560] width 353 height 20
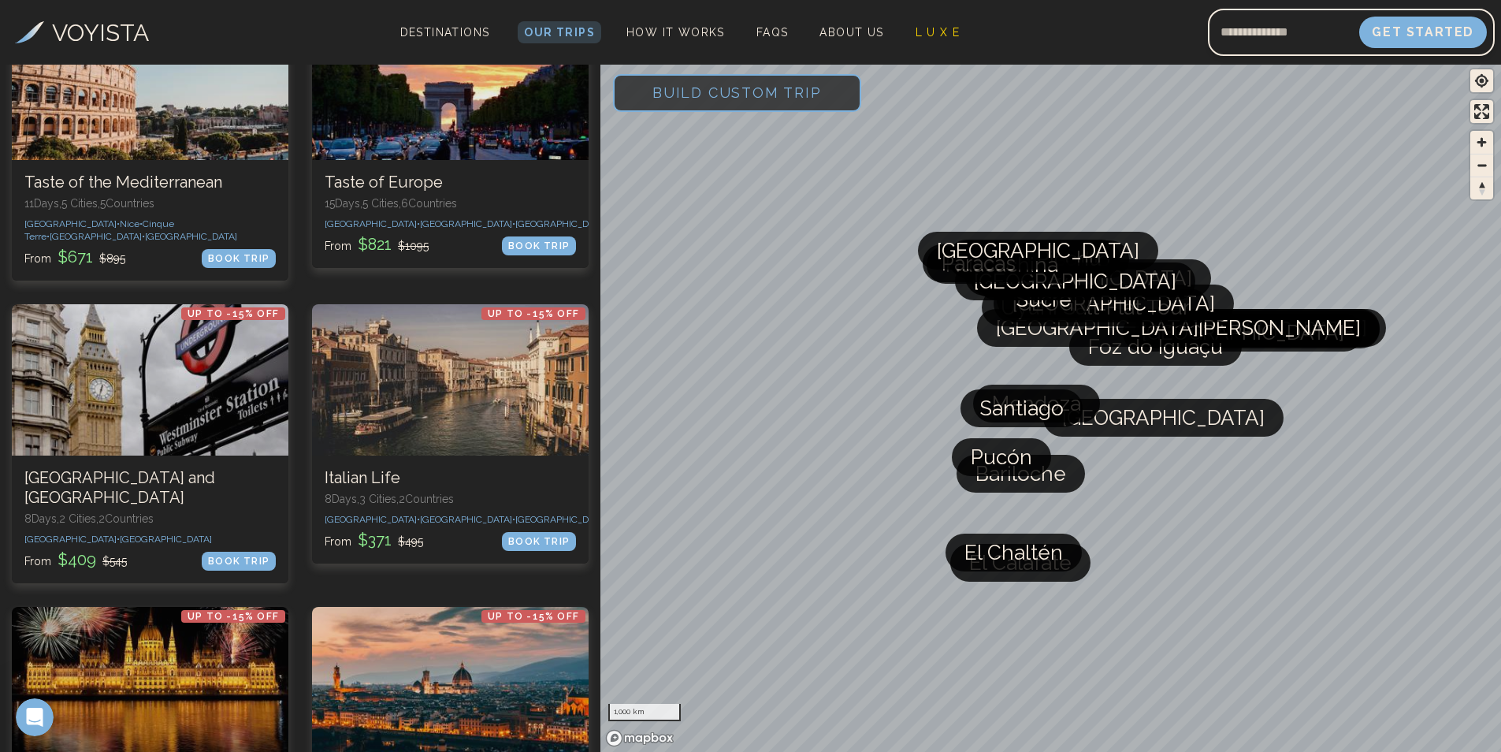
scroll to position [1555, 0]
